Goal: Task Accomplishment & Management: Use online tool/utility

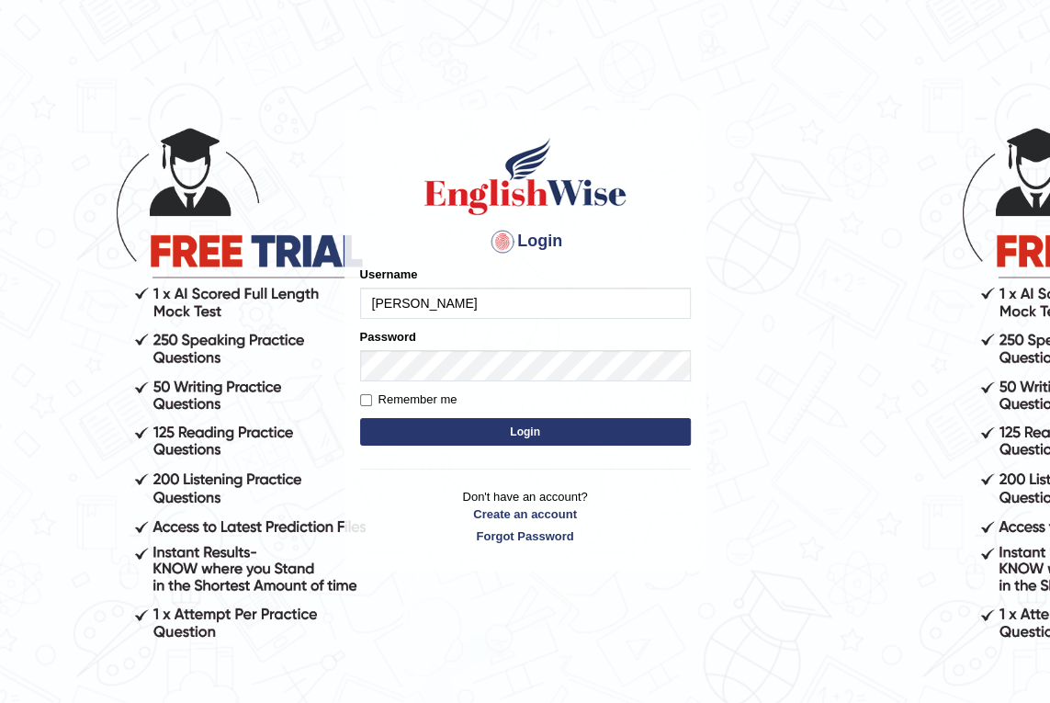
type input "[PERSON_NAME]"
click at [505, 443] on button "Login" at bounding box center [525, 432] width 331 height 28
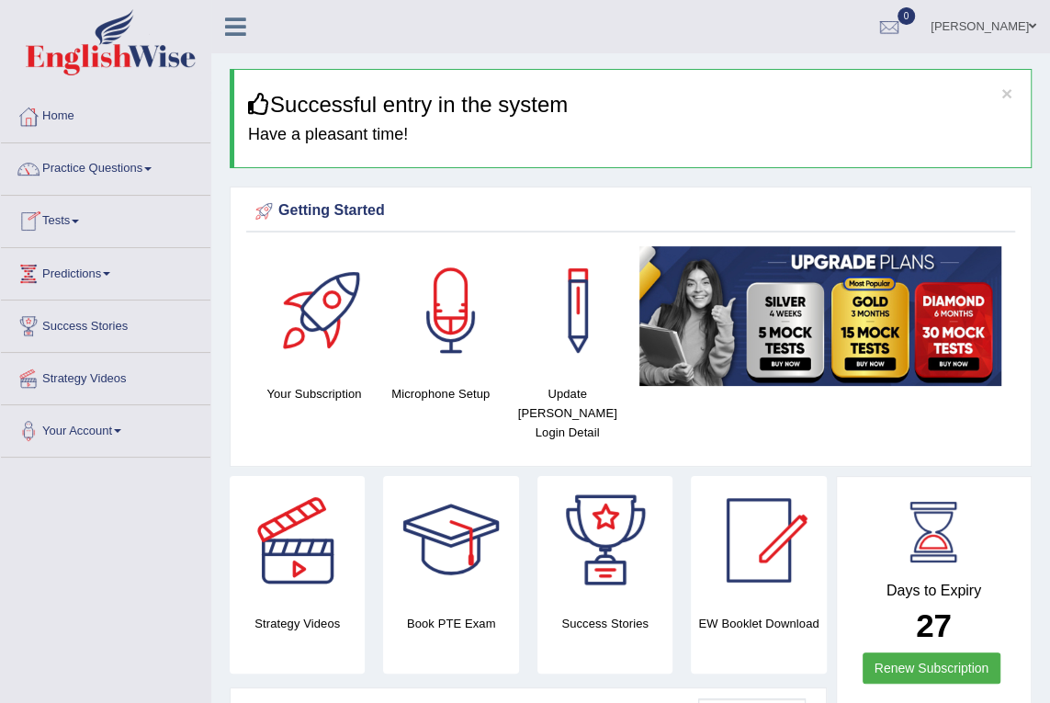
click at [102, 215] on link "Tests" at bounding box center [106, 219] width 210 height 46
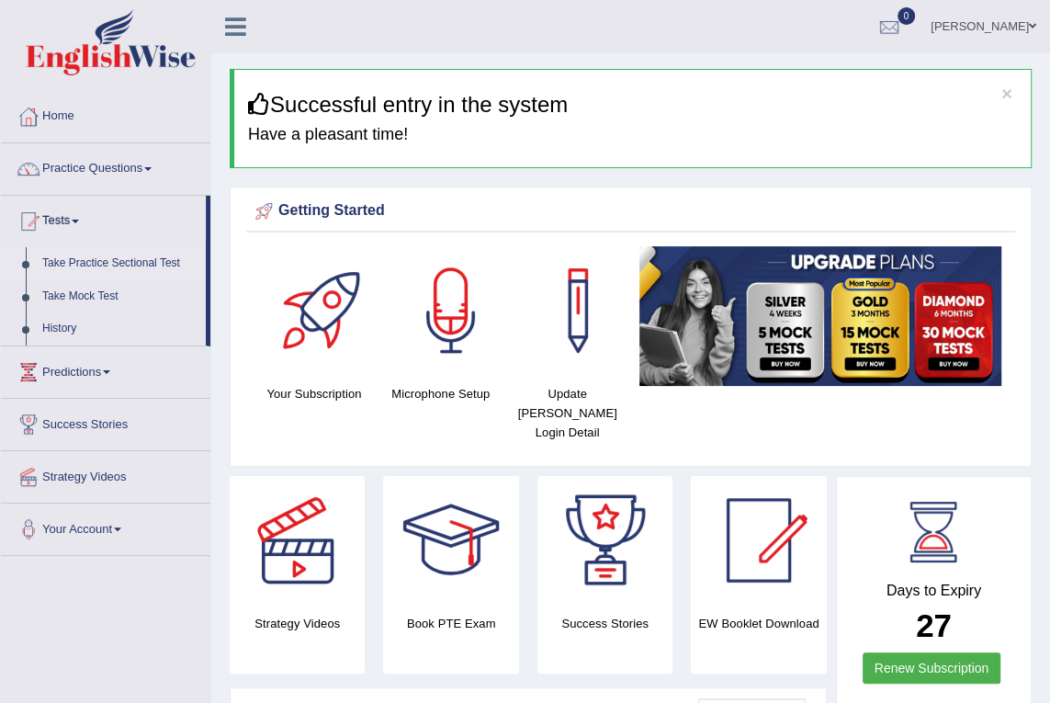
click at [95, 265] on link "Take Practice Sectional Test" at bounding box center [120, 263] width 172 height 33
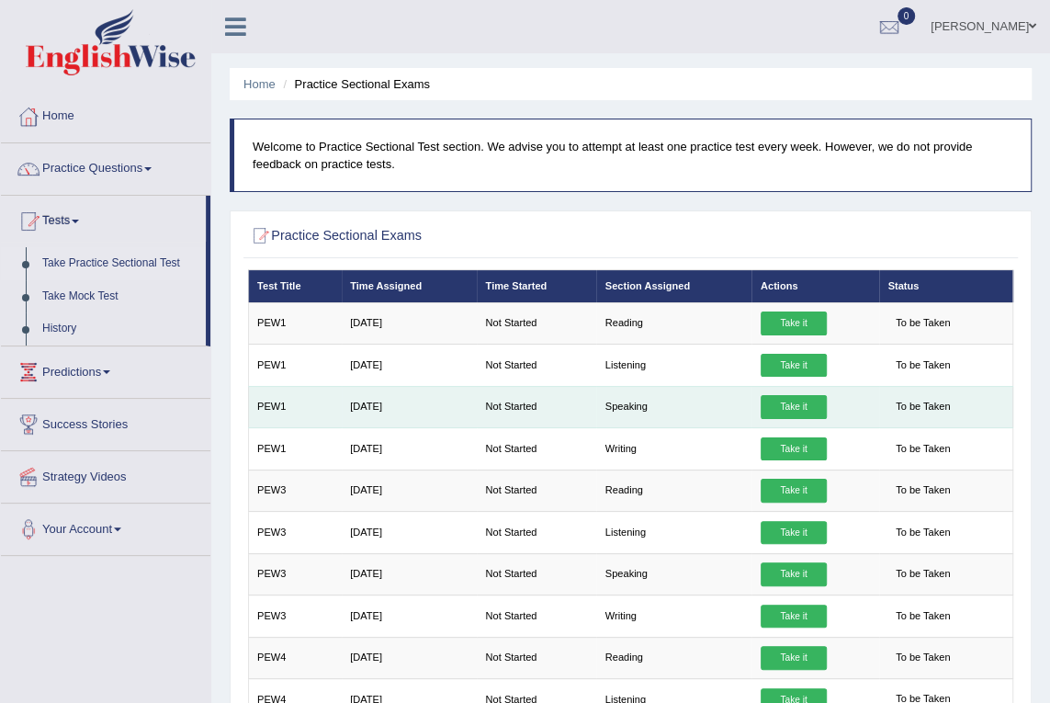
click at [787, 403] on link "Take it" at bounding box center [794, 407] width 66 height 24
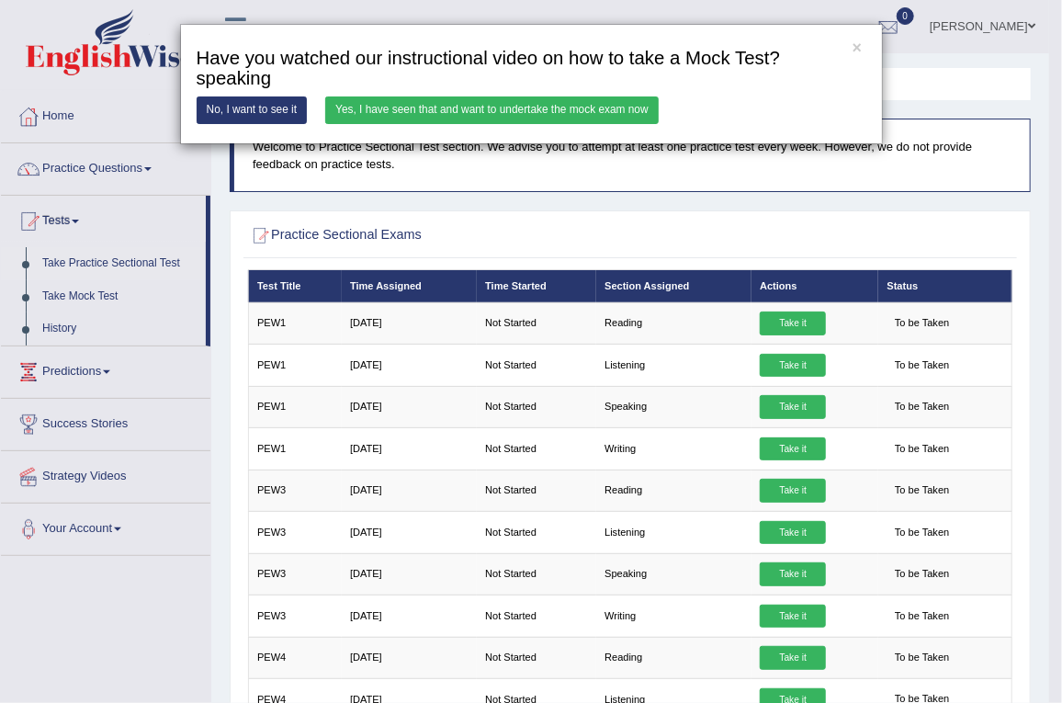
click at [408, 113] on link "Yes, I have seen that and want to undertake the mock exam now" at bounding box center [492, 109] width 334 height 27
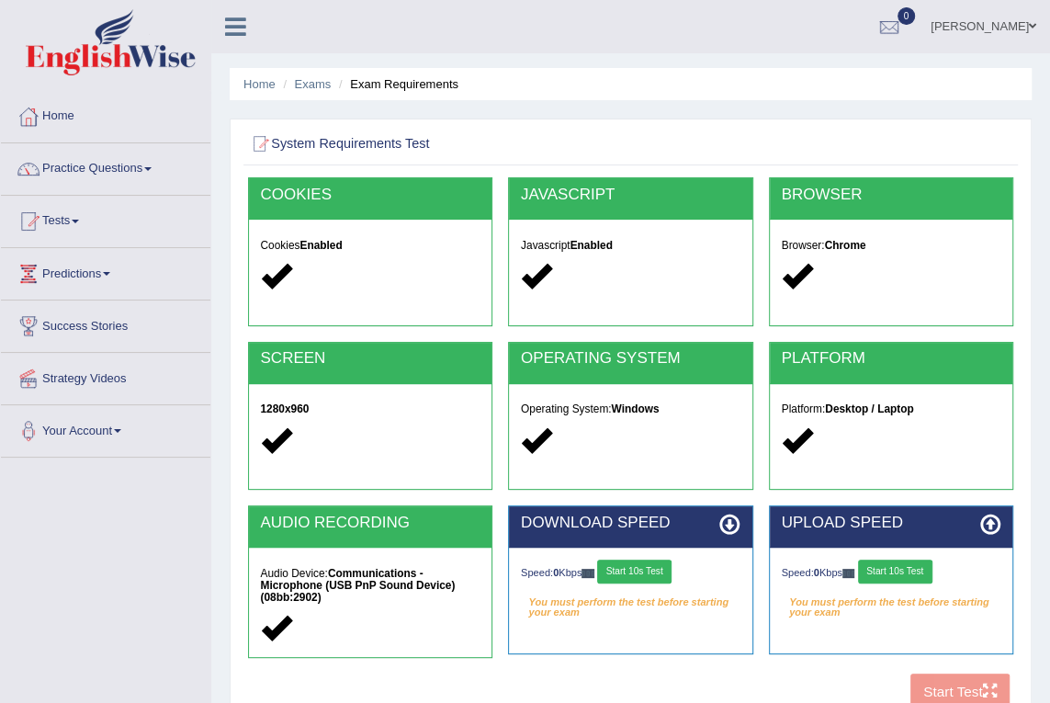
click at [316, 561] on div "Audio Device: Communications - Microphone (USB PnP Sound Device) (08bb:2902)" at bounding box center [371, 602] width 244 height 109
click at [71, 218] on link "Tests" at bounding box center [106, 219] width 210 height 46
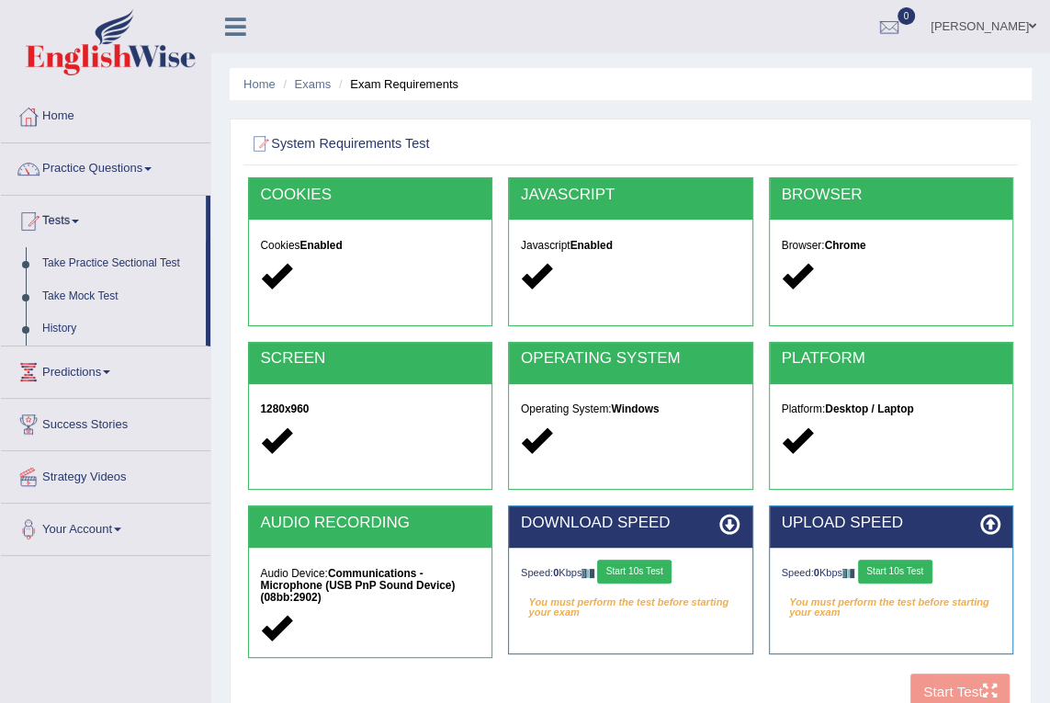
click at [638, 560] on button "Start 10s Test" at bounding box center [634, 572] width 74 height 24
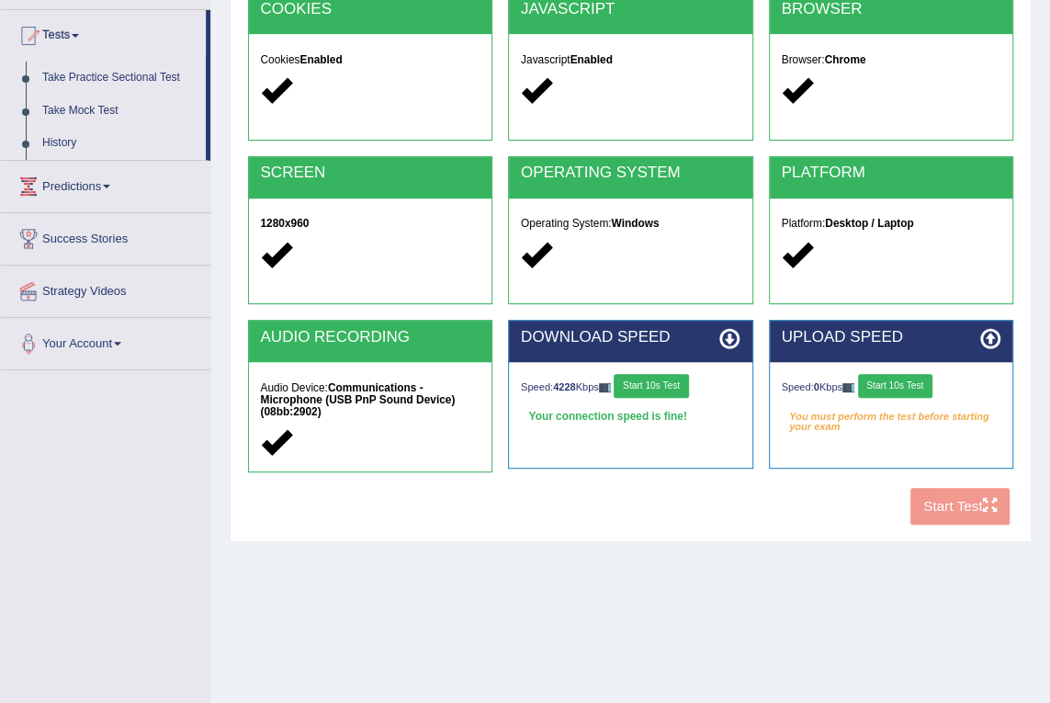
scroll to position [94, 0]
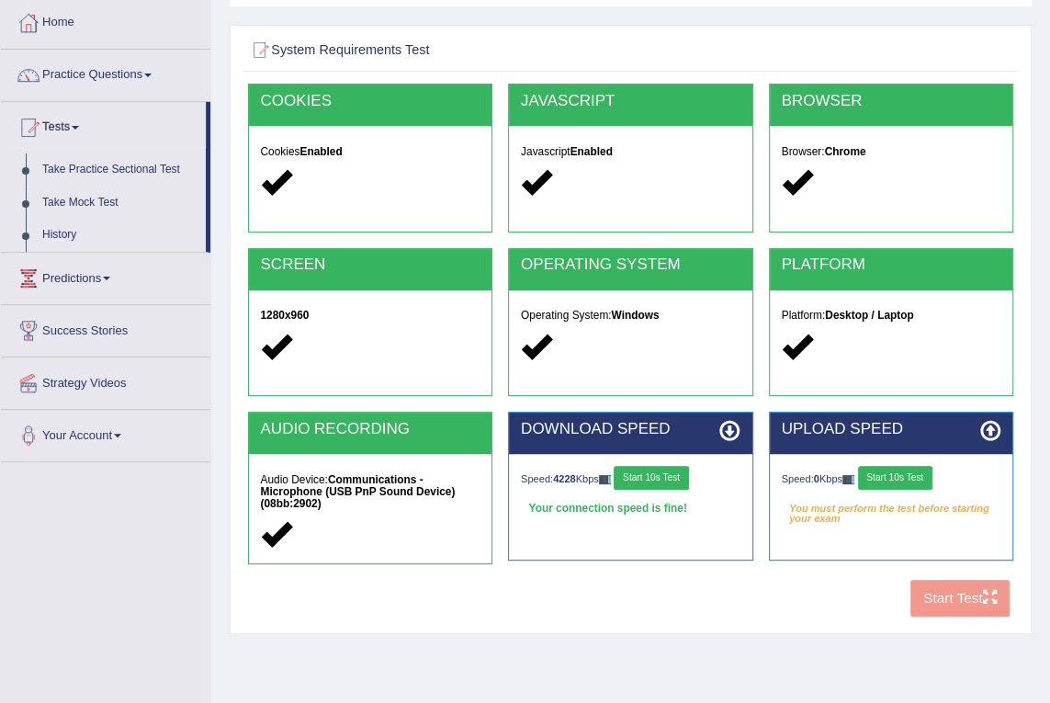
click at [933, 482] on button "Start 10s Test" at bounding box center [895, 478] width 74 height 24
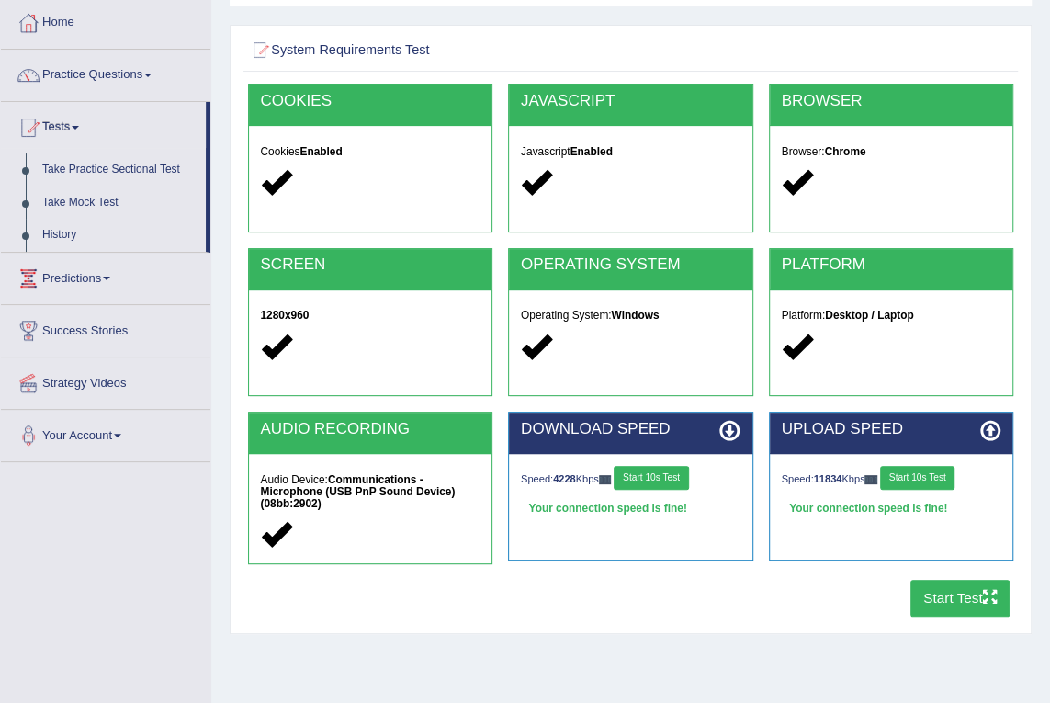
click at [952, 593] on button "Start Test" at bounding box center [961, 598] width 100 height 36
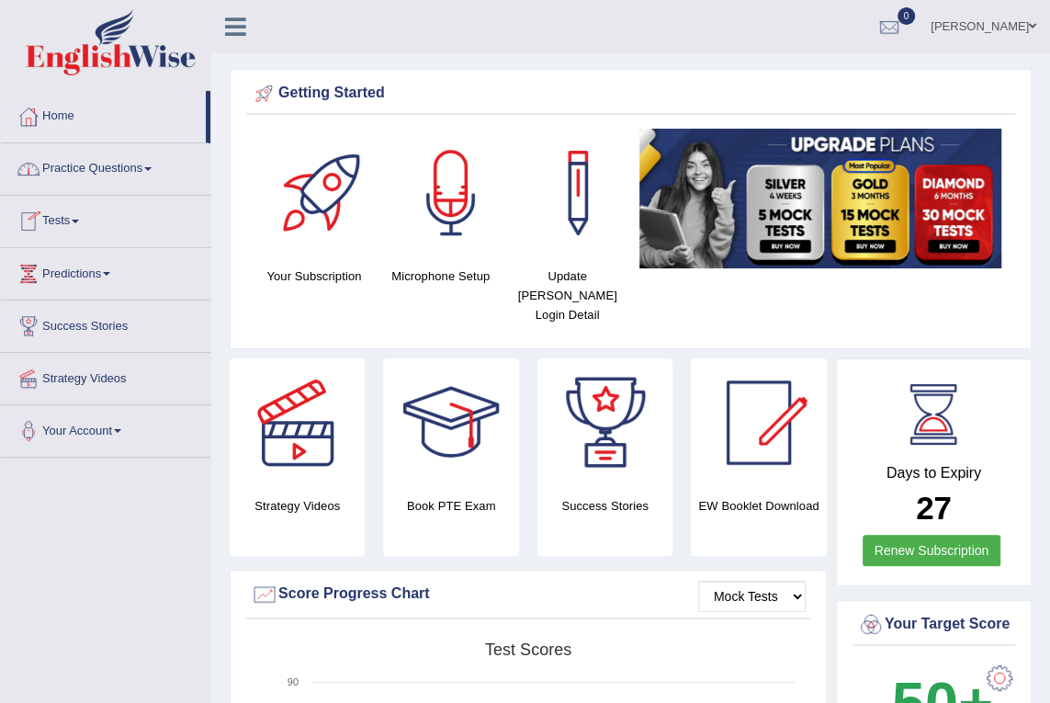
click at [79, 221] on span at bounding box center [75, 222] width 7 height 4
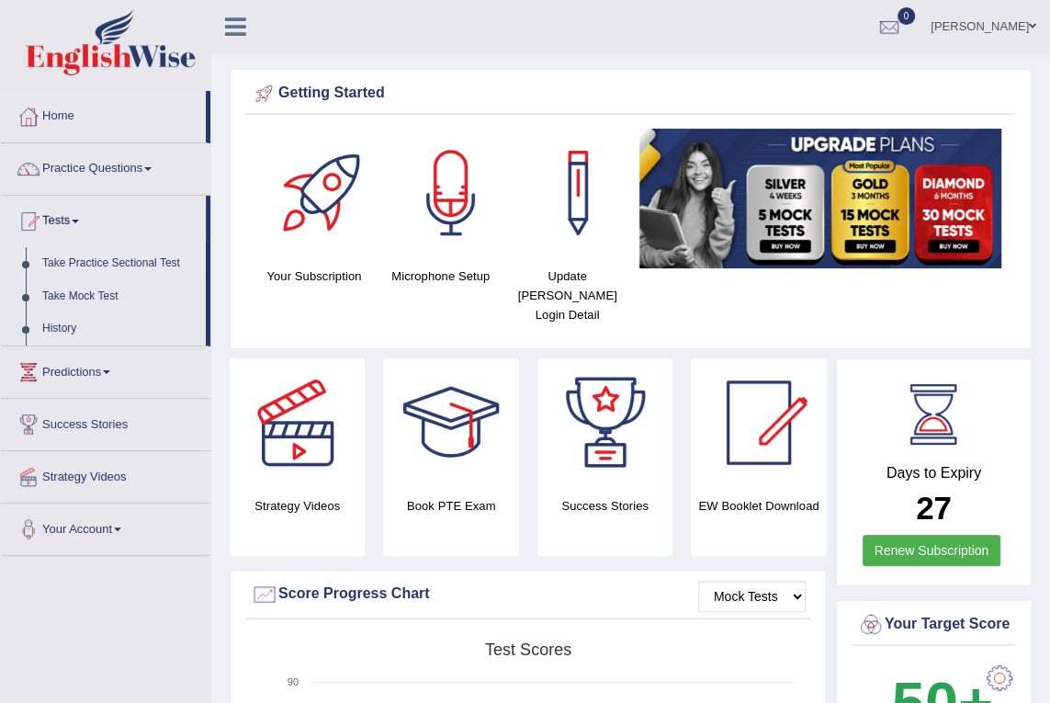
click at [97, 261] on link "Take Practice Sectional Test" at bounding box center [120, 263] width 172 height 33
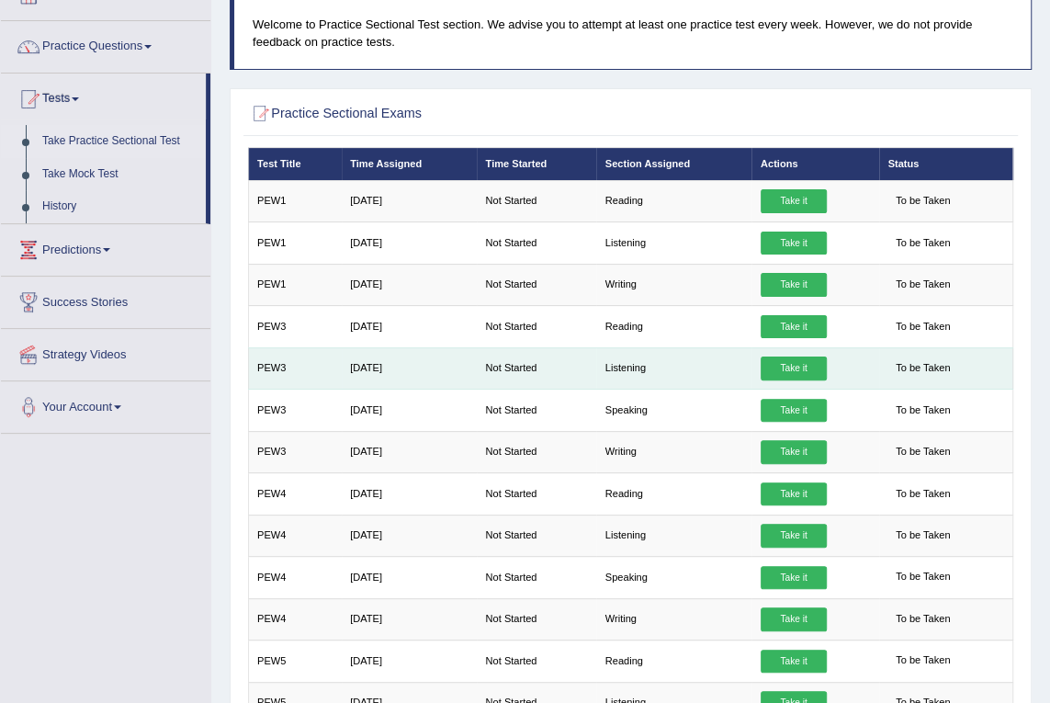
scroll to position [83, 0]
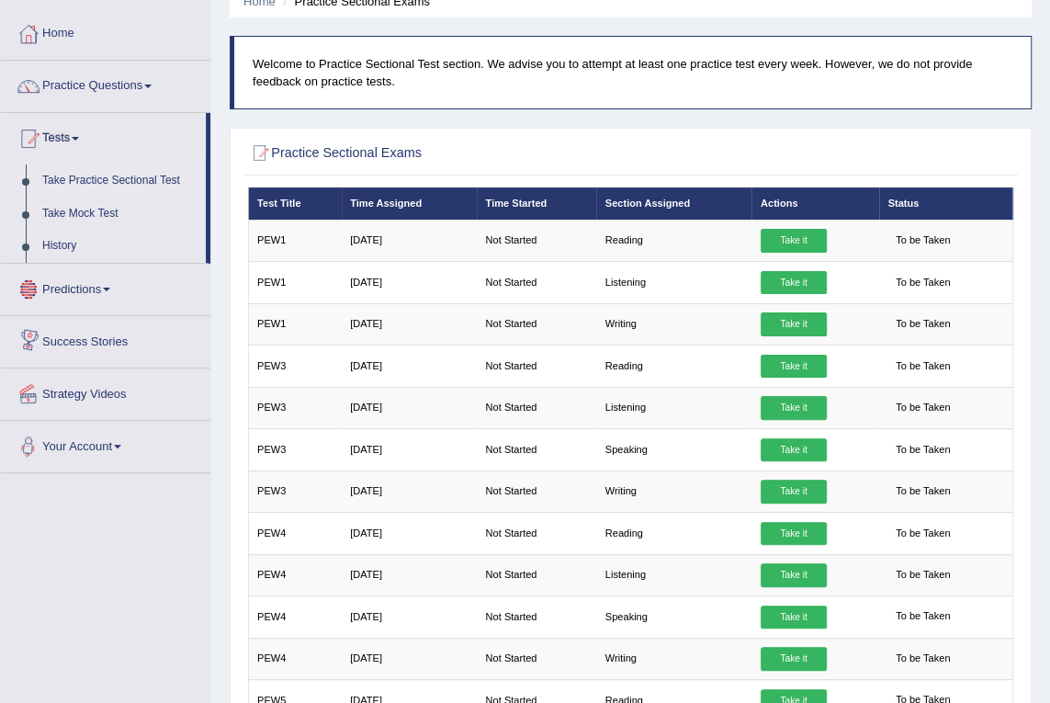
click at [109, 289] on span at bounding box center [106, 290] width 7 height 4
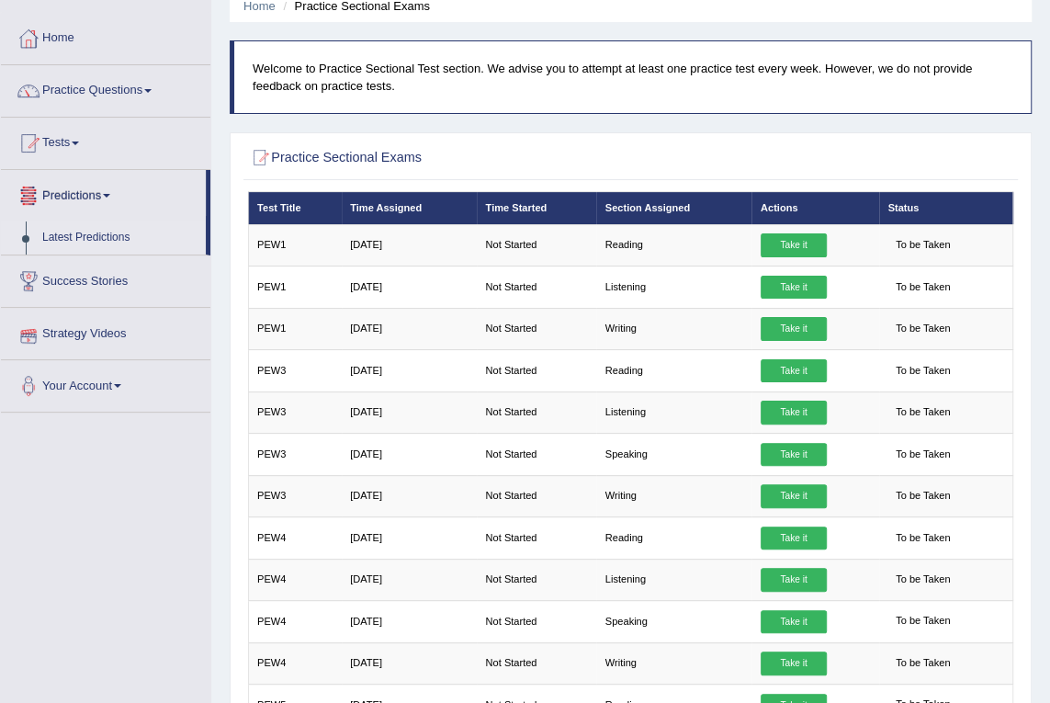
scroll to position [0, 0]
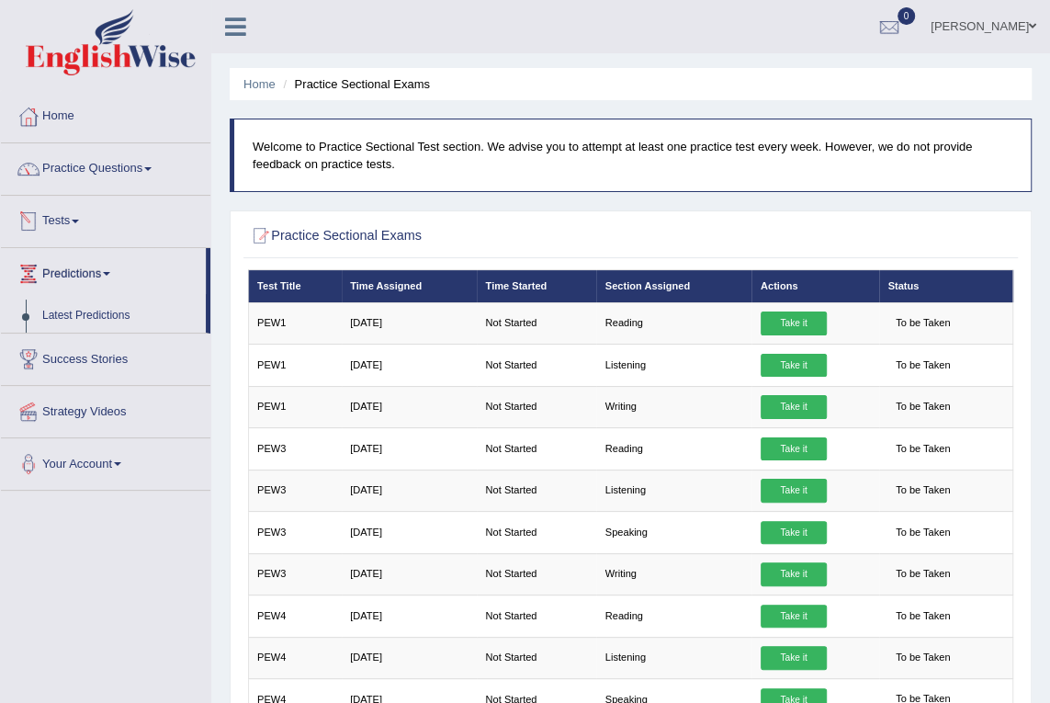
click at [71, 234] on link "Tests" at bounding box center [106, 219] width 210 height 46
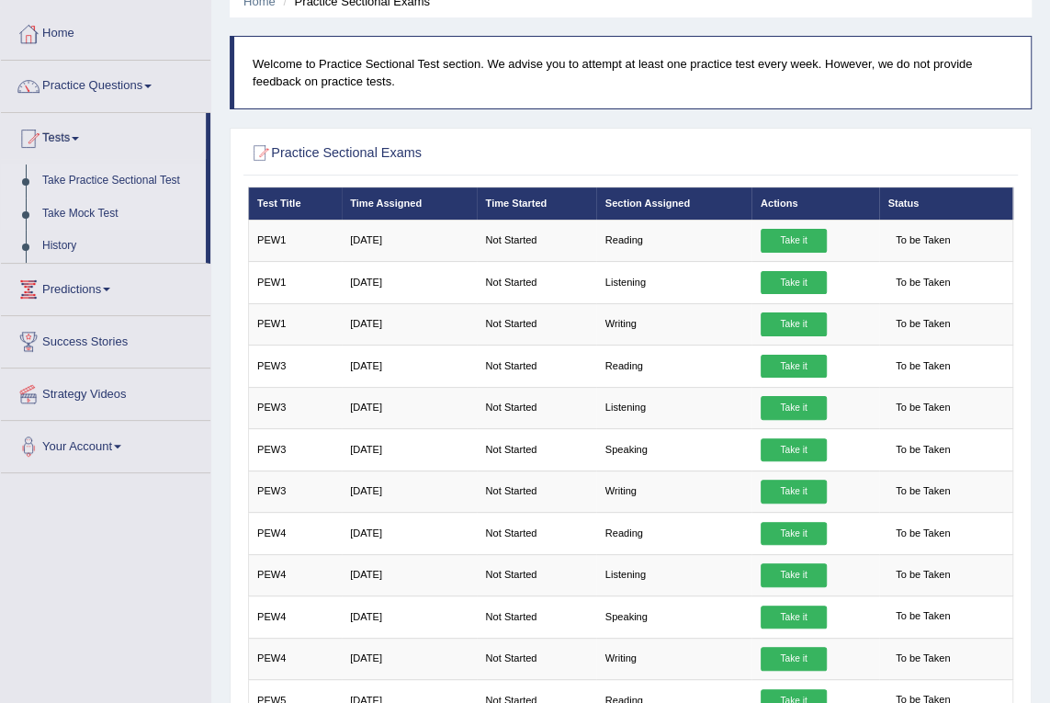
click at [75, 207] on link "Take Mock Test" at bounding box center [120, 214] width 172 height 33
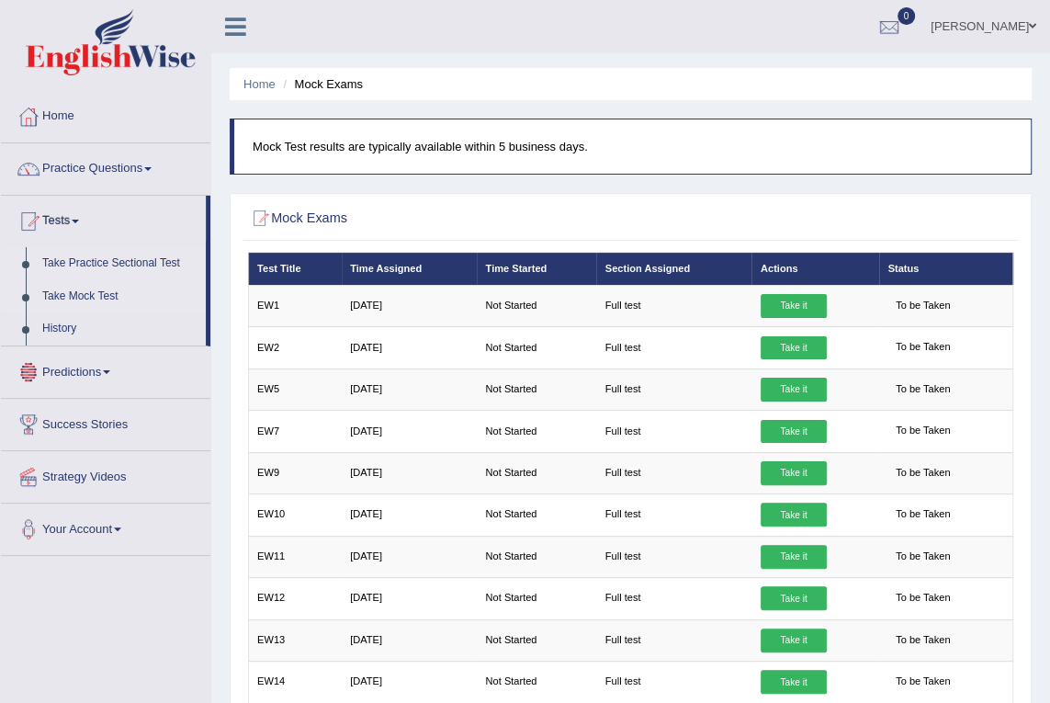
click at [81, 260] on link "Take Practice Sectional Test" at bounding box center [120, 263] width 172 height 33
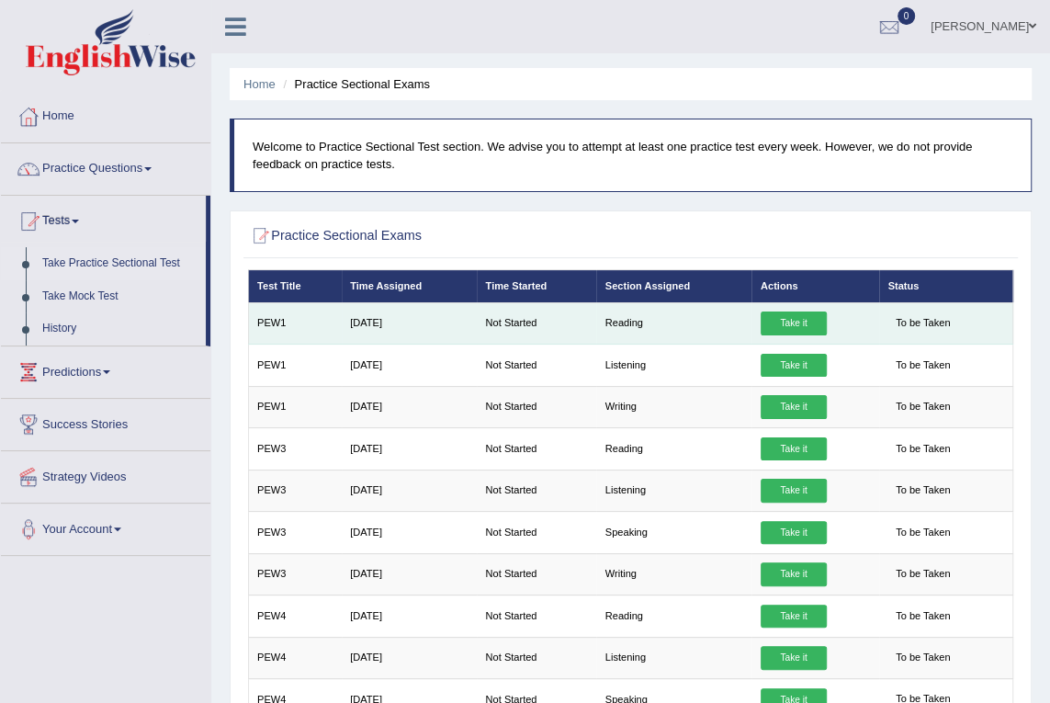
click at [789, 321] on link "Take it" at bounding box center [794, 324] width 66 height 24
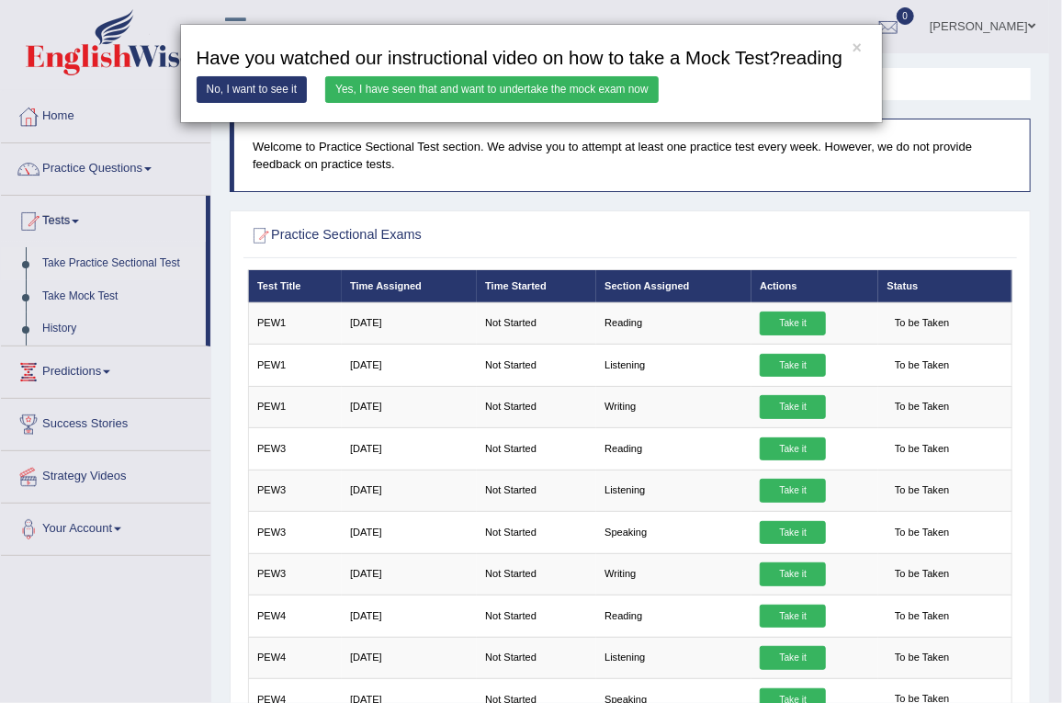
click at [467, 87] on link "Yes, I have seen that and want to undertake the mock exam now" at bounding box center [492, 89] width 334 height 27
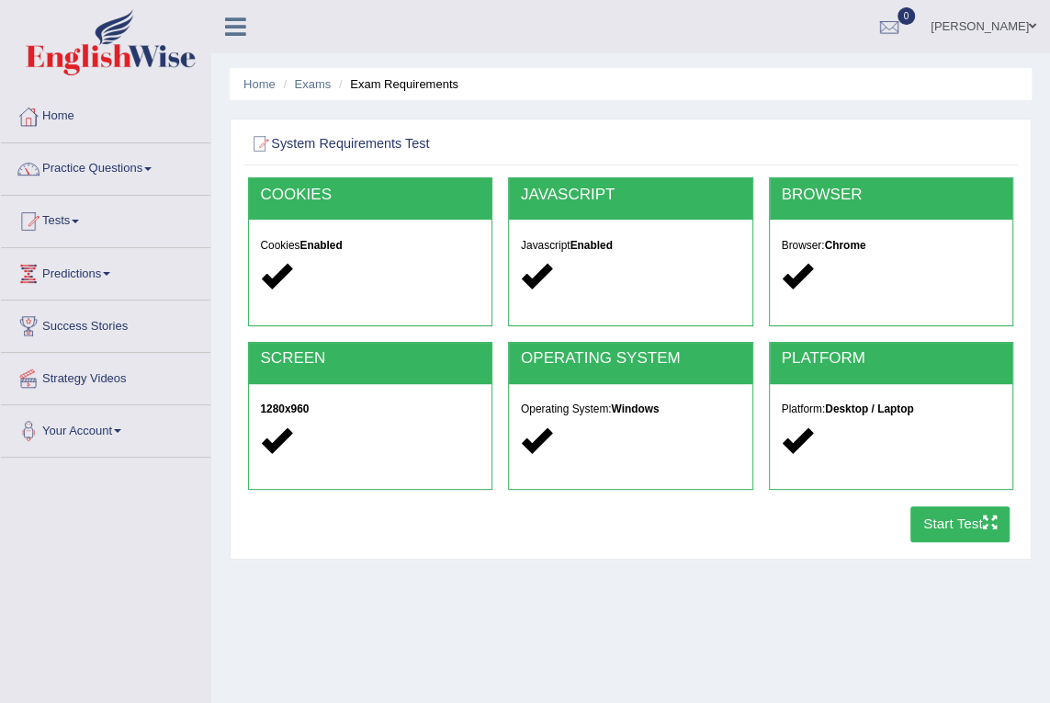
click at [943, 525] on button "Start Test" at bounding box center [961, 524] width 100 height 36
